Goal: Task Accomplishment & Management: Use online tool/utility

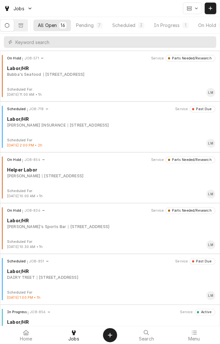
click at [131, 27] on div "Scheduled" at bounding box center [123, 25] width 23 height 7
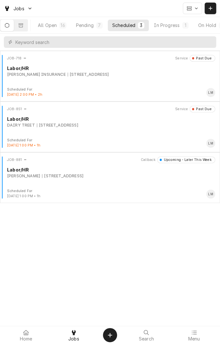
click at [78, 125] on div "1604 Houston Hwy, Victoria, TX 77901" at bounding box center [57, 125] width 41 height 6
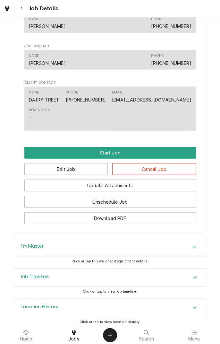
scroll to position [385, 0]
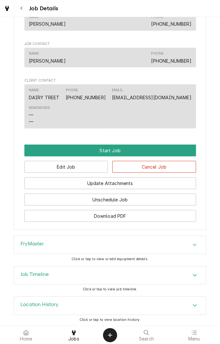
click at [113, 150] on button "Start Job" at bounding box center [110, 150] width 172 height 12
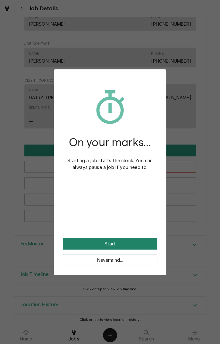
click at [116, 239] on button "Start" at bounding box center [110, 243] width 94 height 12
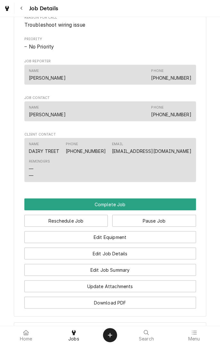
scroll to position [353, 0]
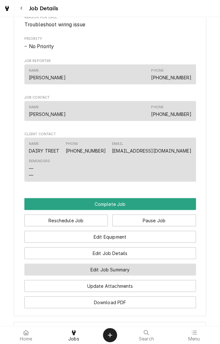
click at [146, 270] on button "Edit Job Summary" at bounding box center [110, 269] width 172 height 12
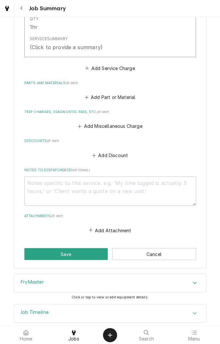
scroll to position [220, 0]
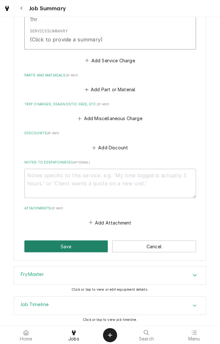
click at [74, 251] on button "Save" at bounding box center [66, 246] width 84 height 12
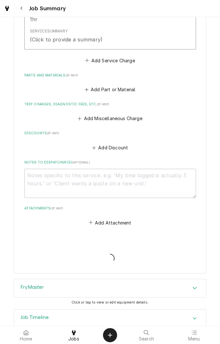
type textarea "x"
